Goal: Find specific fact: Find specific fact

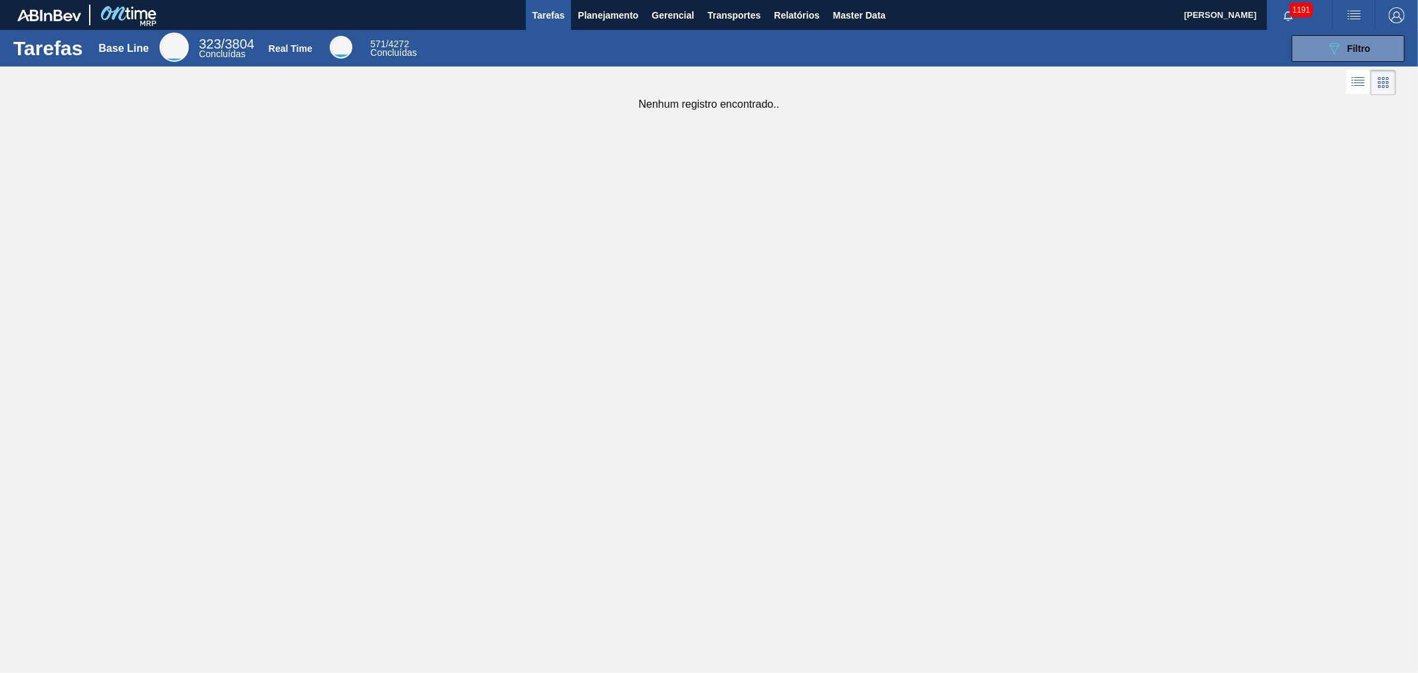
click at [795, 30] on div "Tarefas Base Line 323 / 3804 Concluídas Real Time 571 / 4272 Concluídas 089F7B8…" at bounding box center [709, 48] width 1418 height 37
click at [798, 18] on span "Relatórios" at bounding box center [796, 15] width 45 height 16
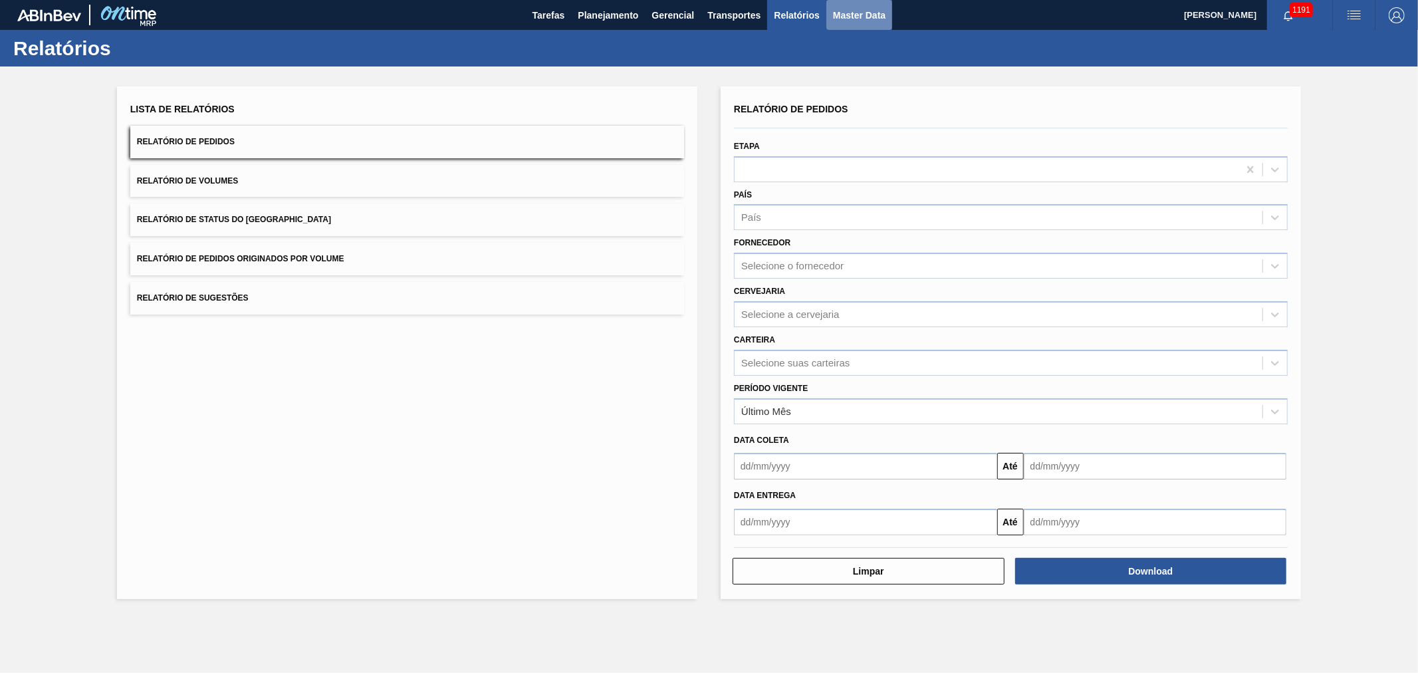
click at [847, 21] on span "Master Data" at bounding box center [859, 15] width 53 height 16
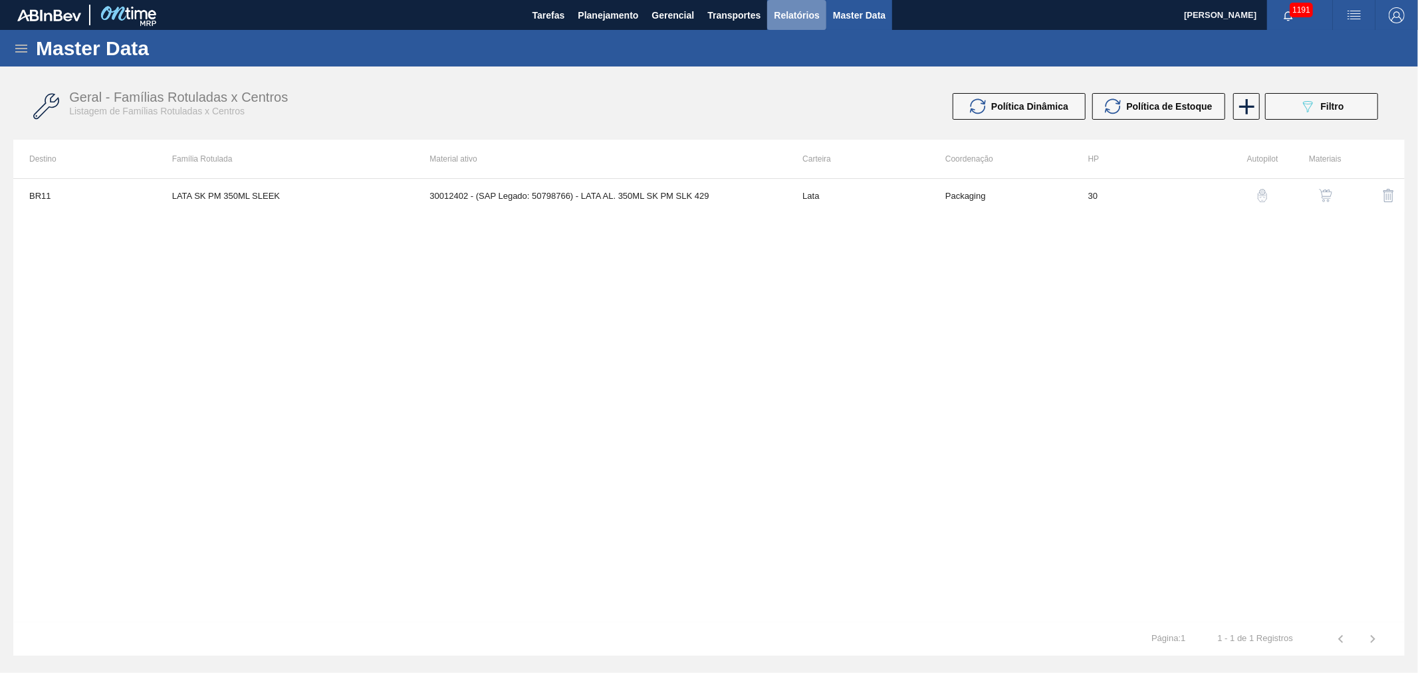
click at [806, 17] on span "Relatórios" at bounding box center [796, 15] width 45 height 16
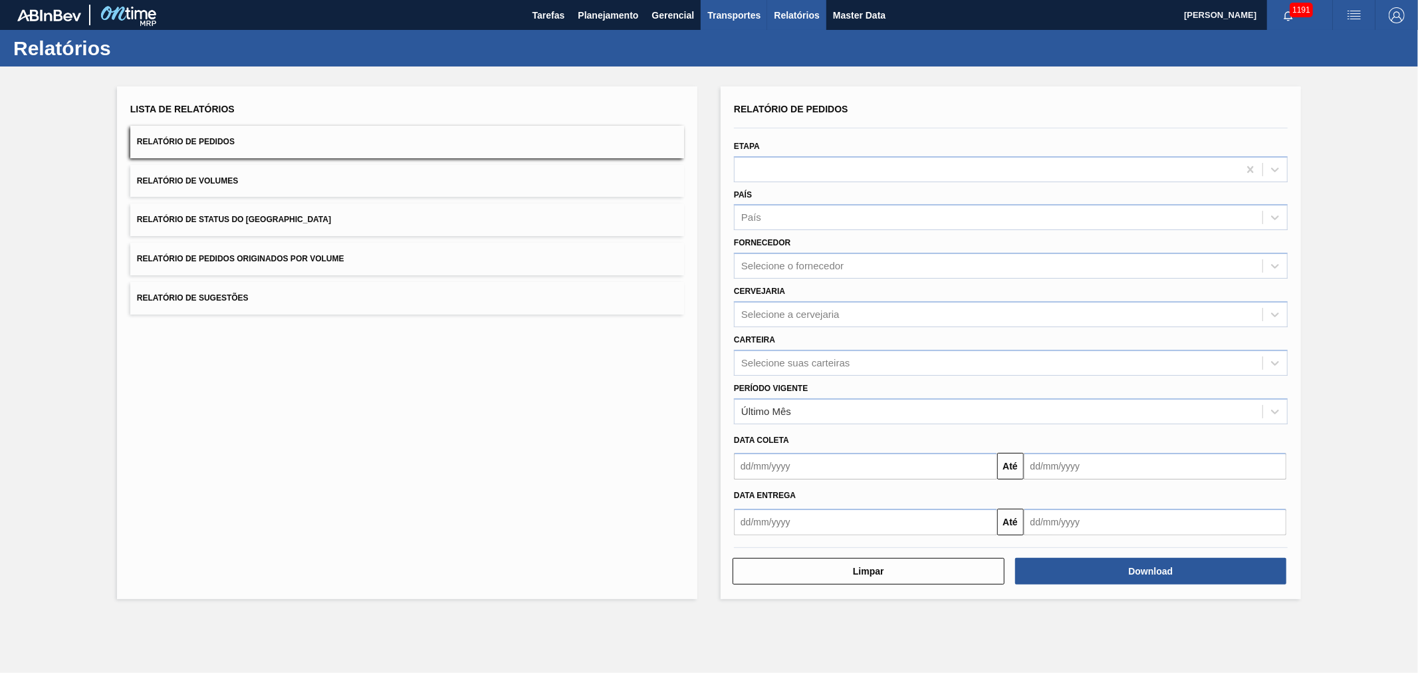
click at [728, 11] on span "Transportes" at bounding box center [733, 15] width 53 height 16
click at [796, 12] on div at bounding box center [709, 336] width 1418 height 673
click at [853, 11] on span "Master Data" at bounding box center [859, 15] width 53 height 16
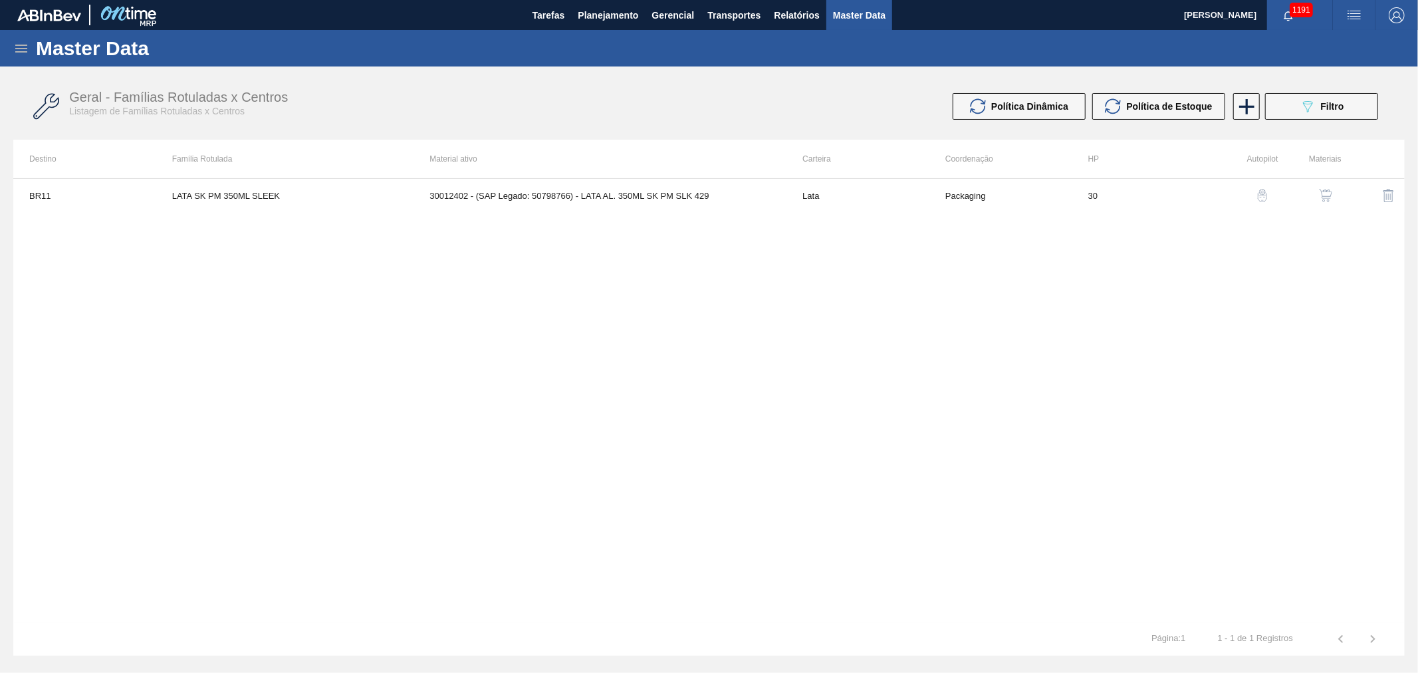
click at [29, 49] on icon at bounding box center [21, 49] width 16 height 16
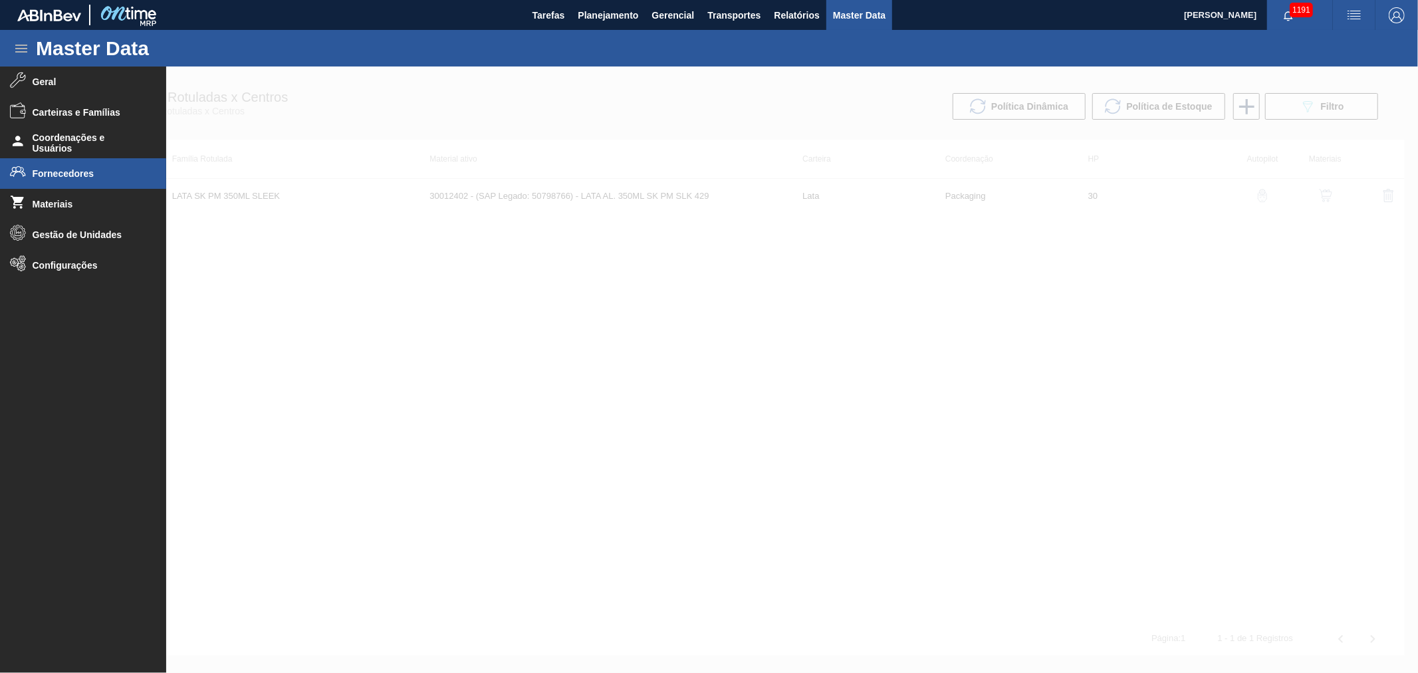
click at [78, 164] on li "Fornecedores" at bounding box center [83, 173] width 166 height 31
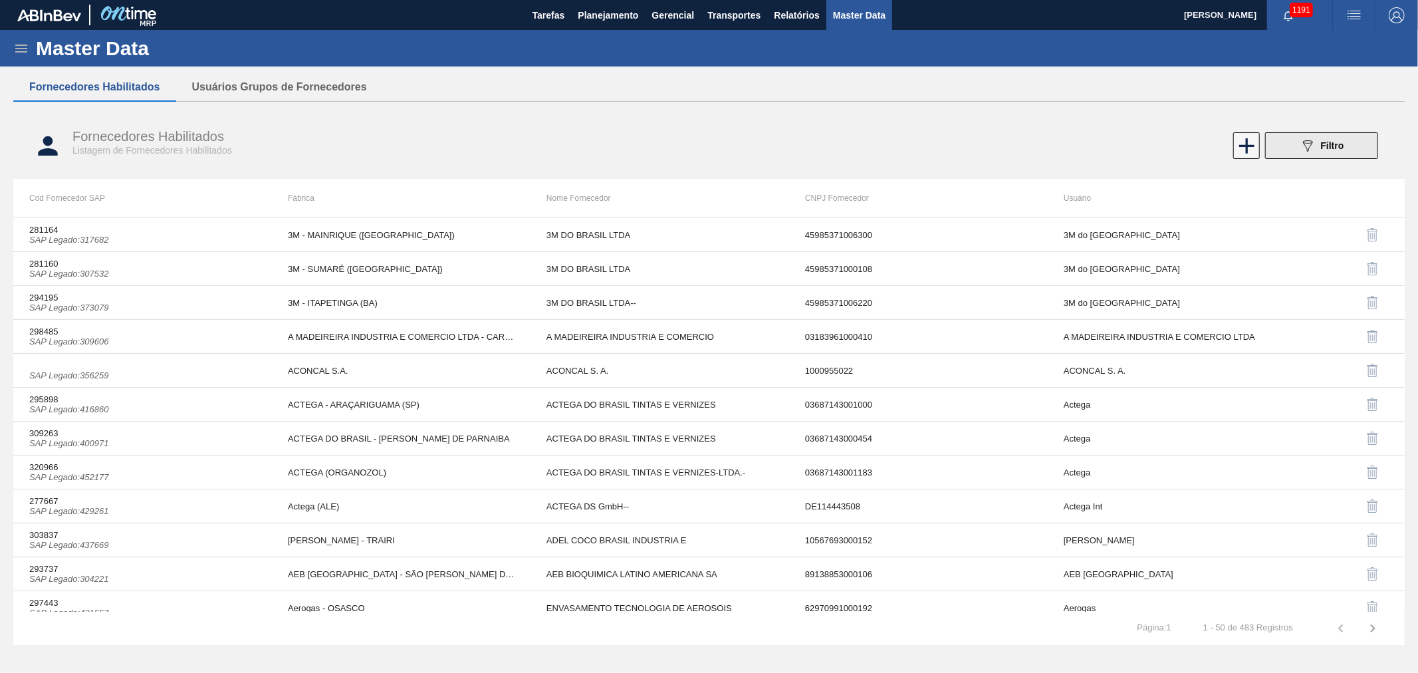
click at [1321, 148] on div "089F7B8B-B2A5-4AFE-B5C0-19BA573D28AC Filtro" at bounding box center [1322, 146] width 45 height 16
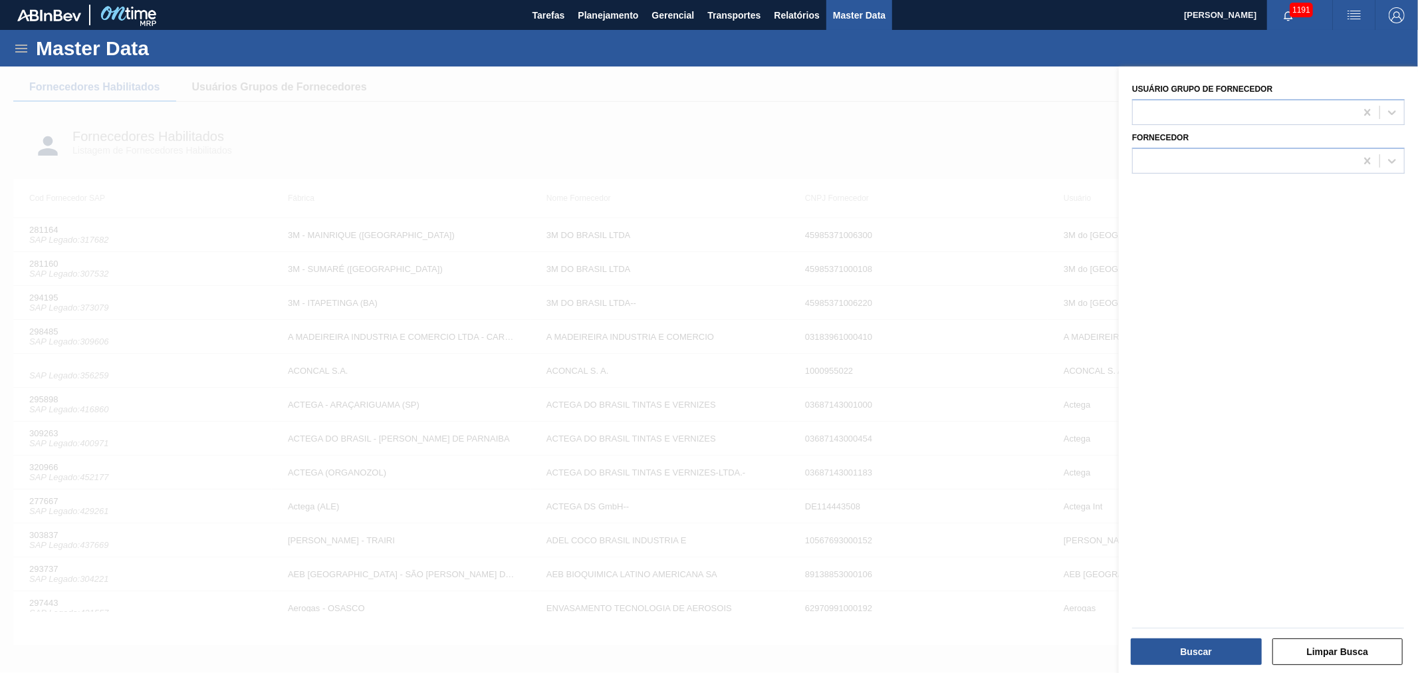
click at [1217, 145] on div "Fornecedor" at bounding box center [1268, 150] width 273 height 45
click at [1205, 152] on div at bounding box center [1244, 160] width 223 height 19
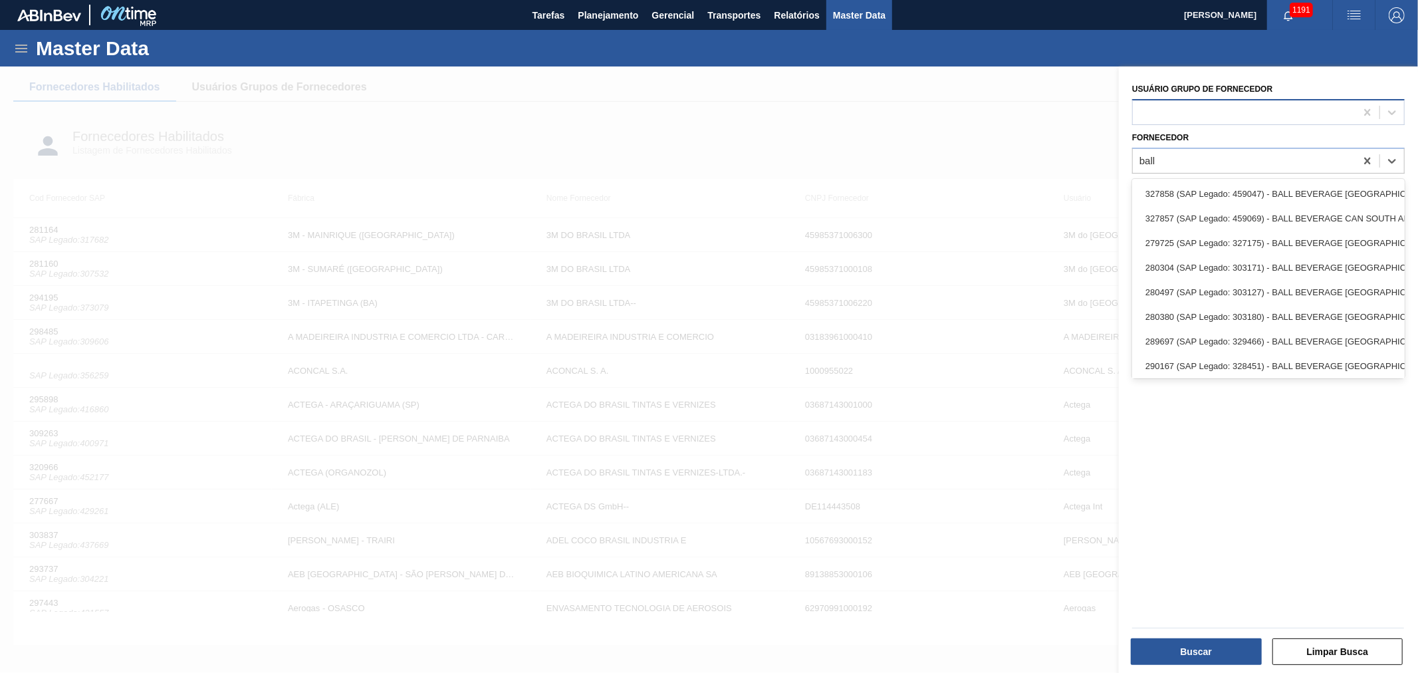
type input "ball"
click at [1181, 108] on div at bounding box center [1244, 111] width 223 height 19
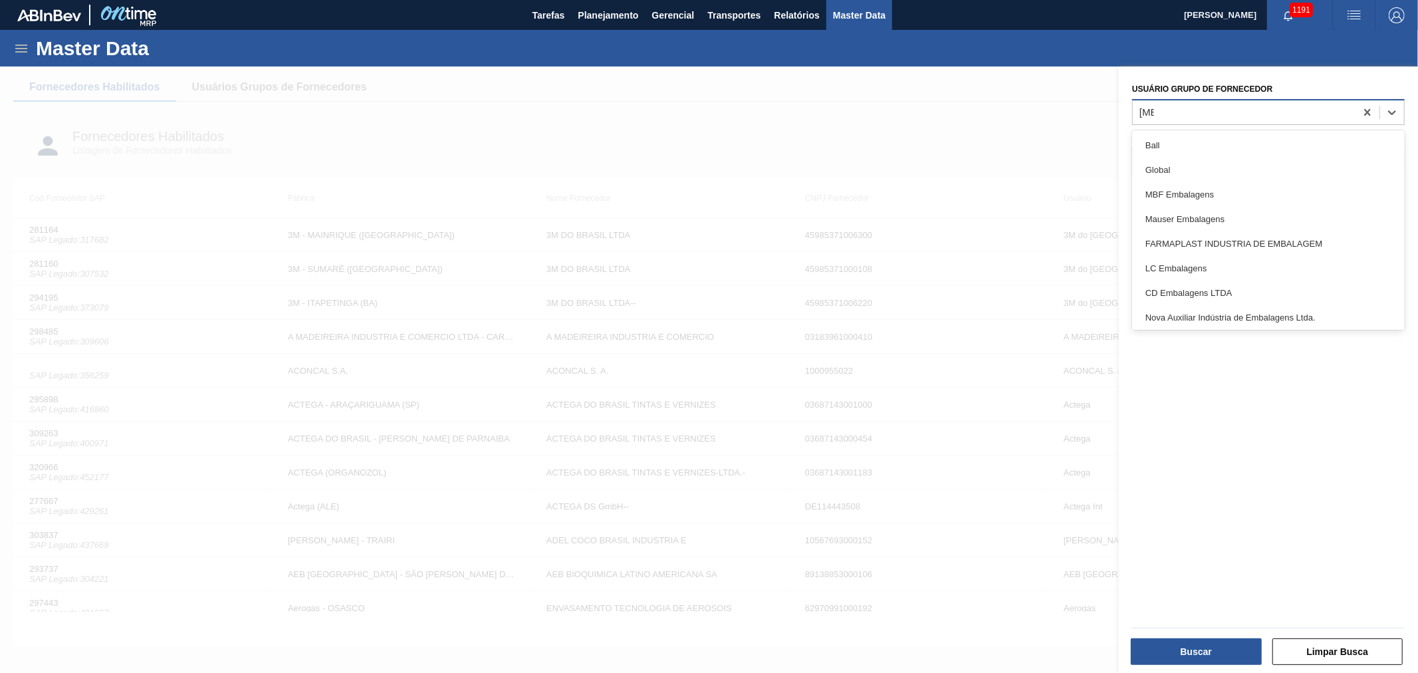
type Fornecedor "ball"
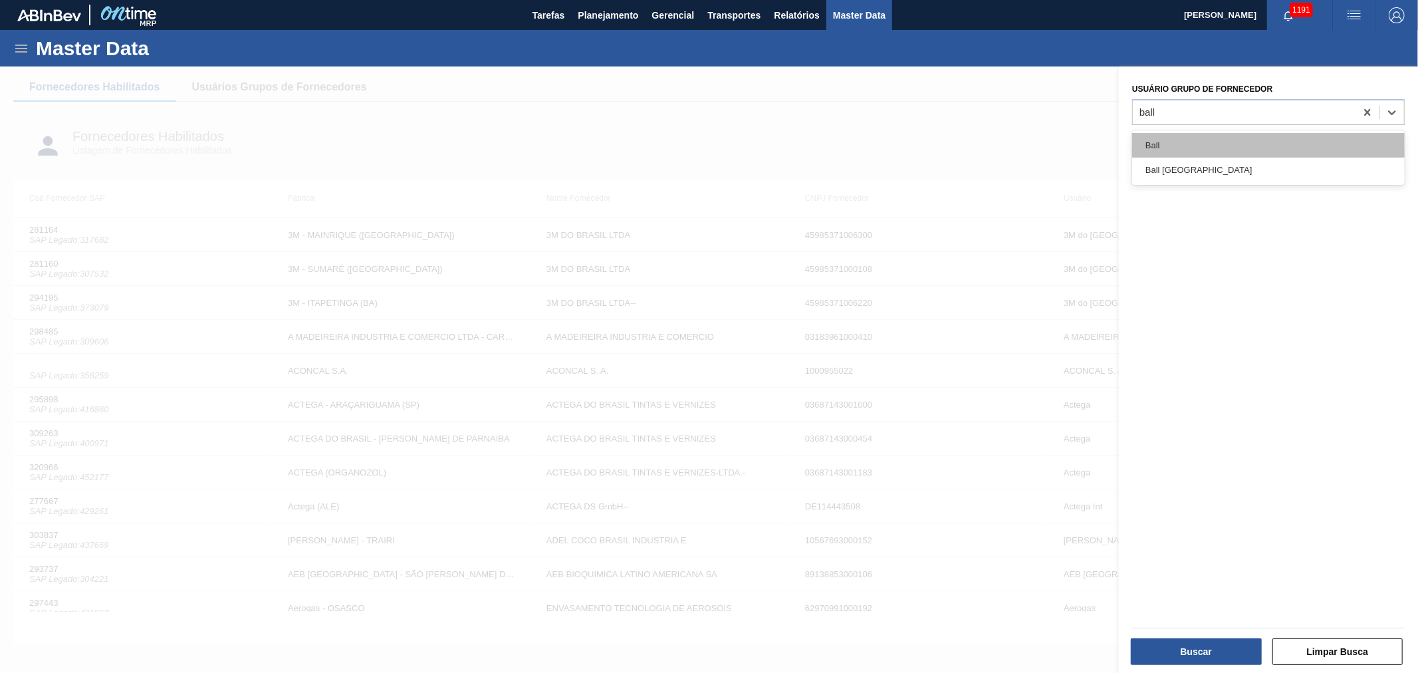
click at [1184, 134] on div "Ball" at bounding box center [1268, 145] width 273 height 25
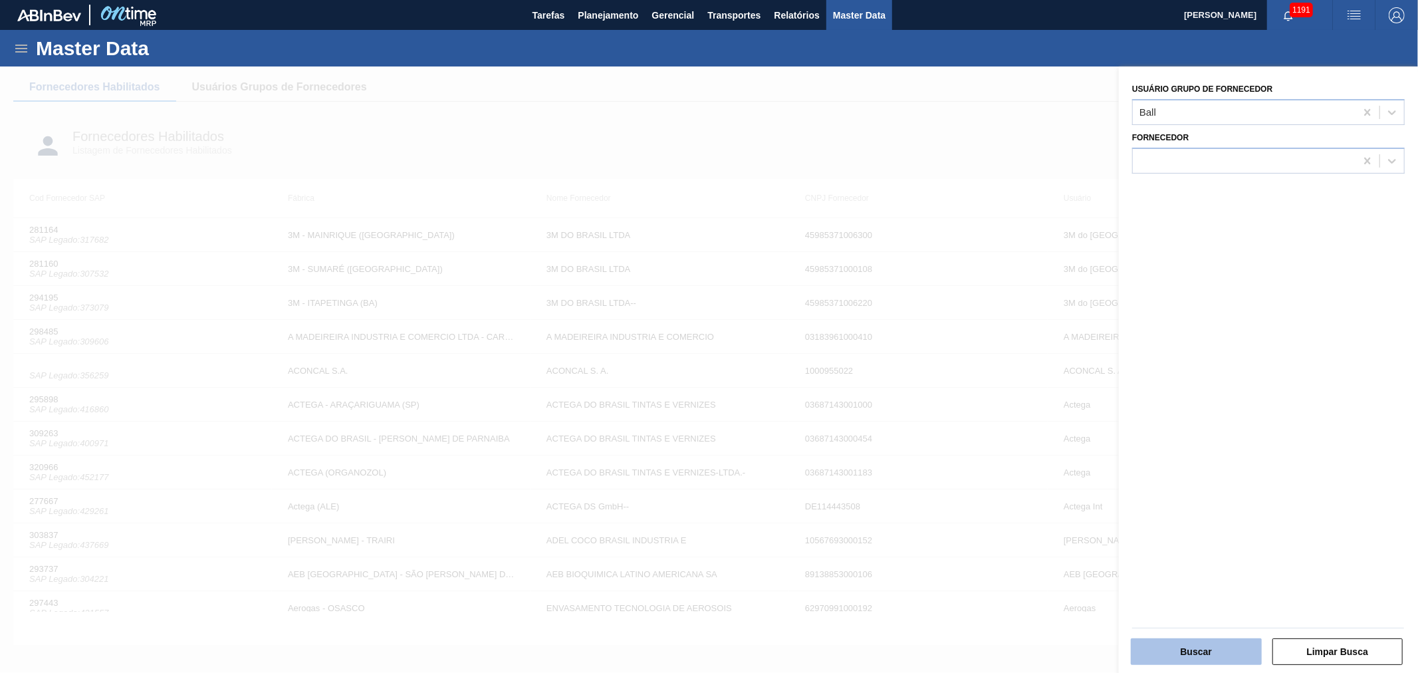
click at [1210, 662] on button "Buscar" at bounding box center [1196, 651] width 131 height 27
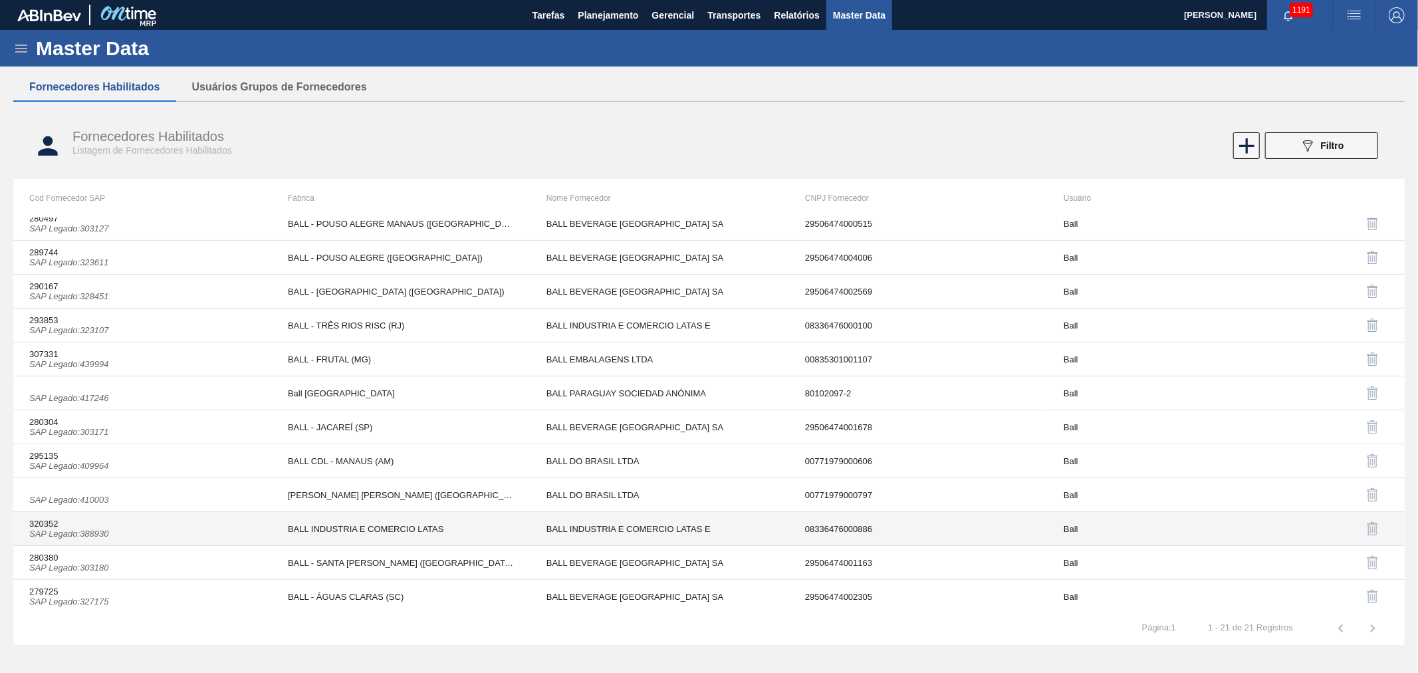
scroll to position [318, 0]
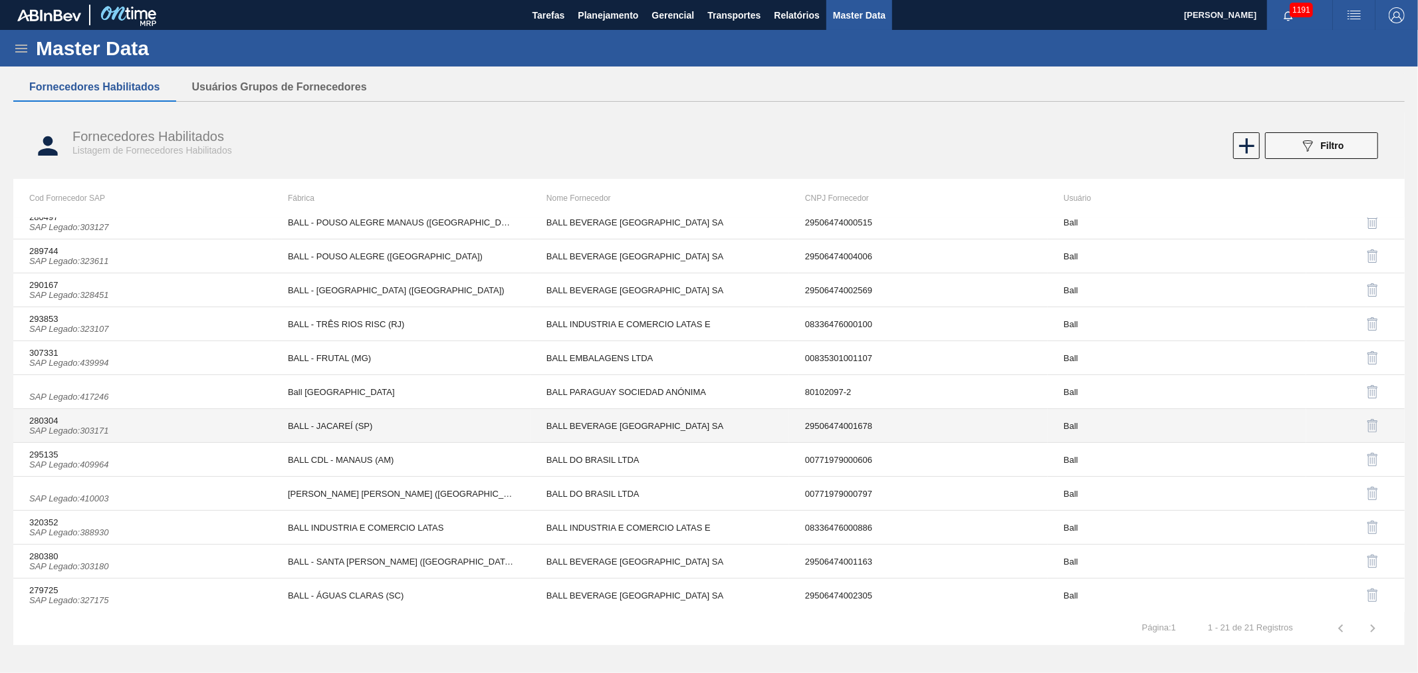
click at [314, 427] on td "BALL - JACAREÍ (SP)" at bounding box center [401, 426] width 259 height 34
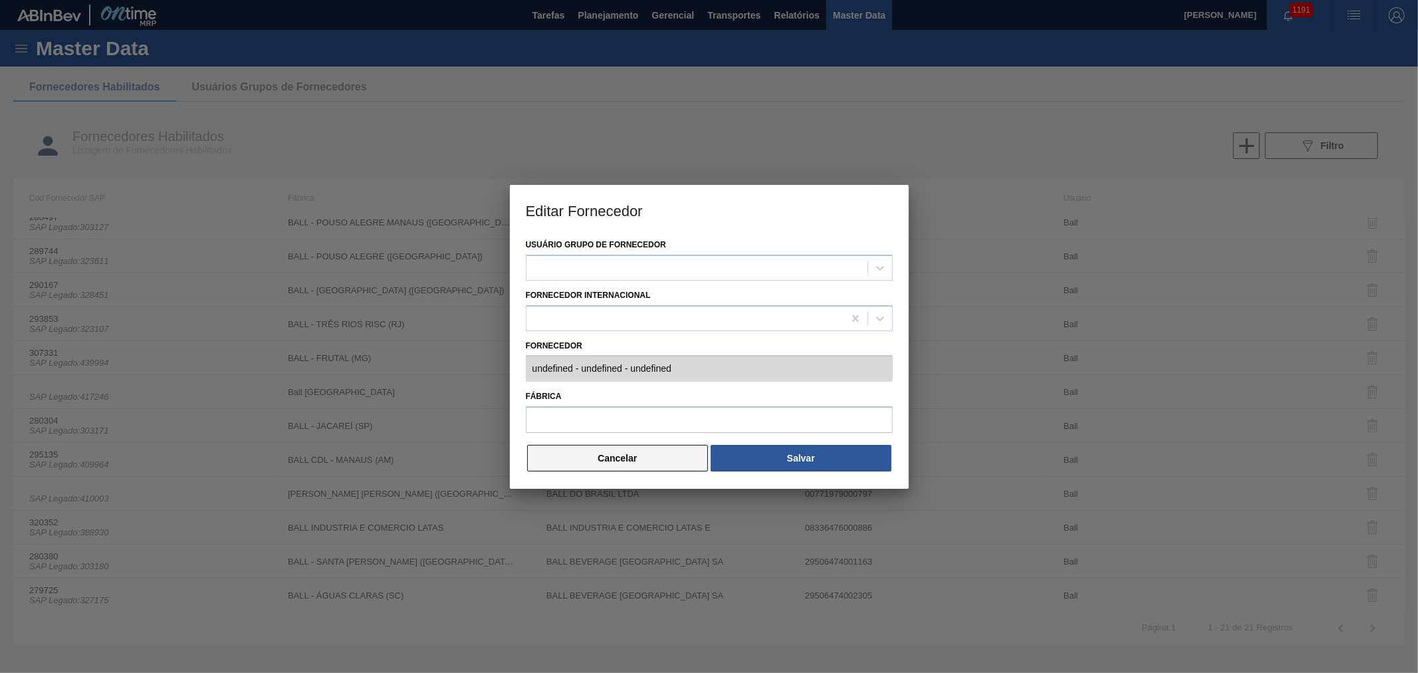
click at [572, 463] on button "Cancelar" at bounding box center [618, 458] width 182 height 27
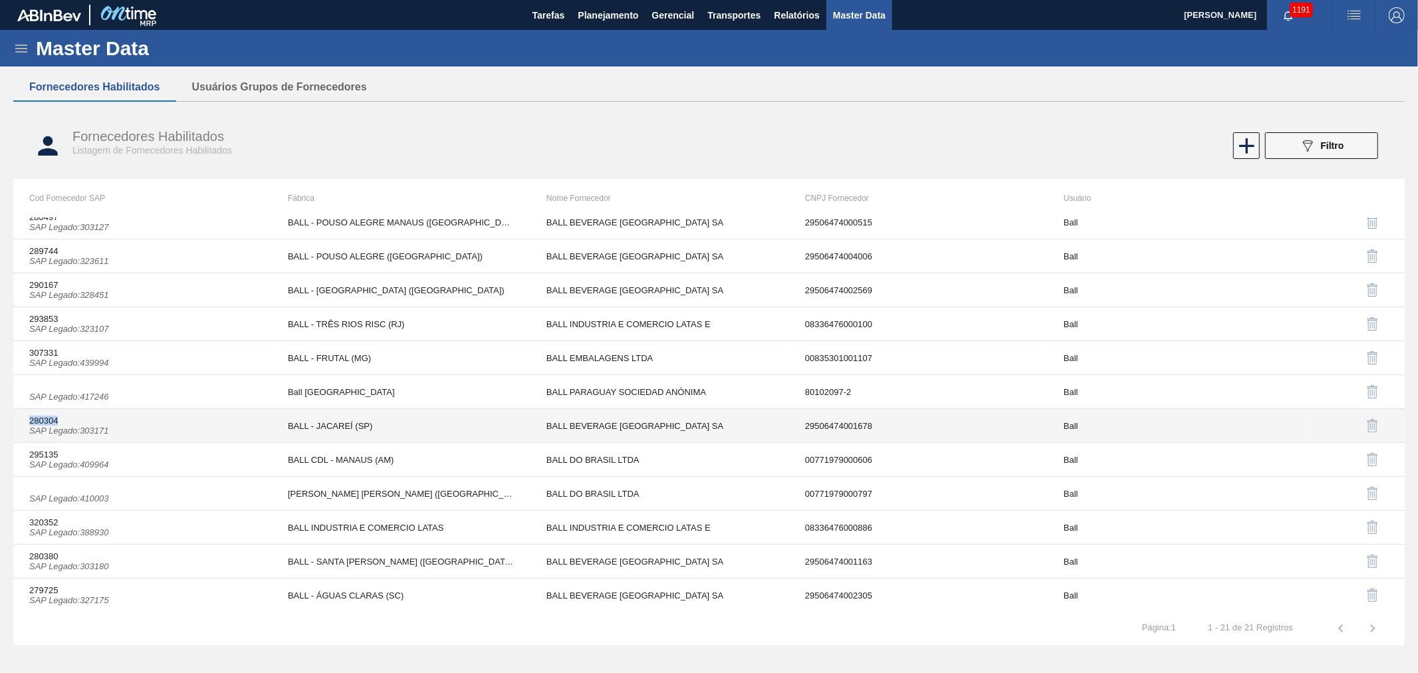
copy td "280304"
drag, startPoint x: 61, startPoint y: 418, endPoint x: 25, endPoint y: 419, distance: 35.9
click at [25, 419] on td "280304 SAP Legado : 303171" at bounding box center [142, 426] width 259 height 34
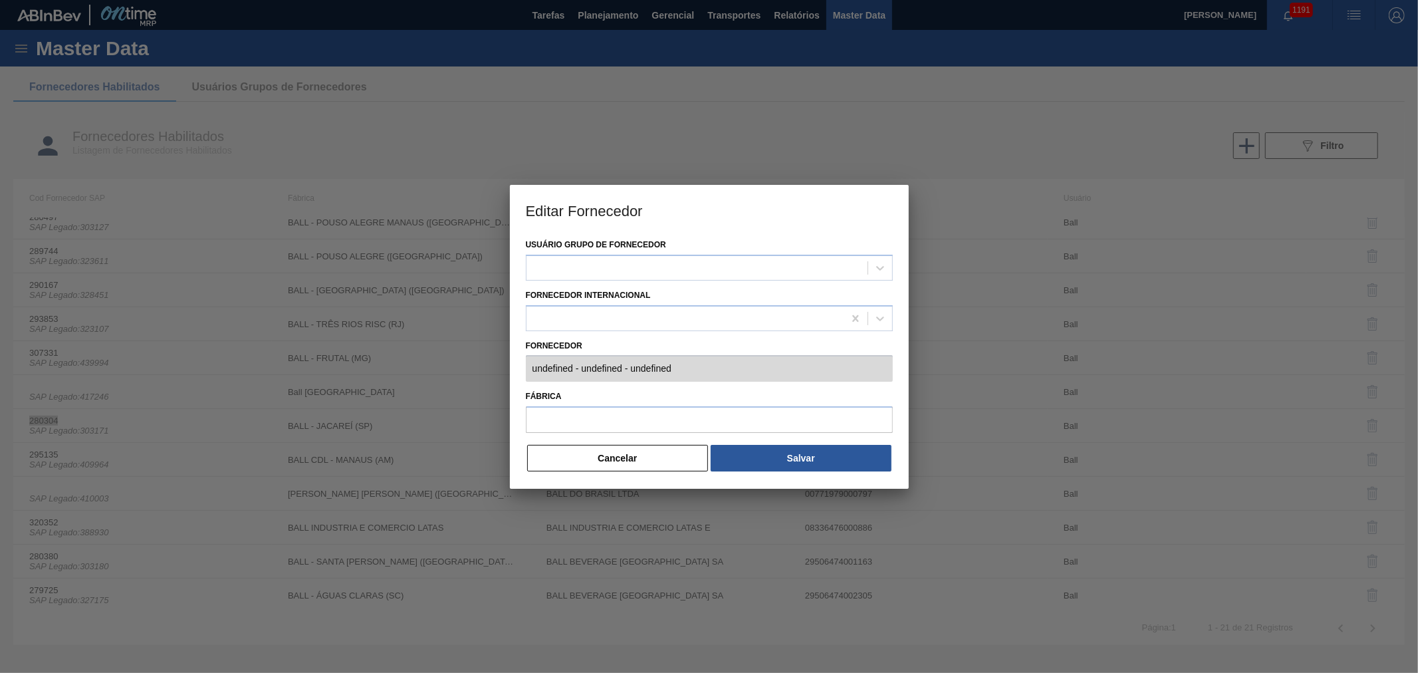
type input "280304 (SAP Legado: 303171) - BALL BEVERAGE [GEOGRAPHIC_DATA] [GEOGRAPHIC_DATA]…"
type input "BALL - JACAREÍ (SP)"
